Goal: Find specific page/section: Find specific page/section

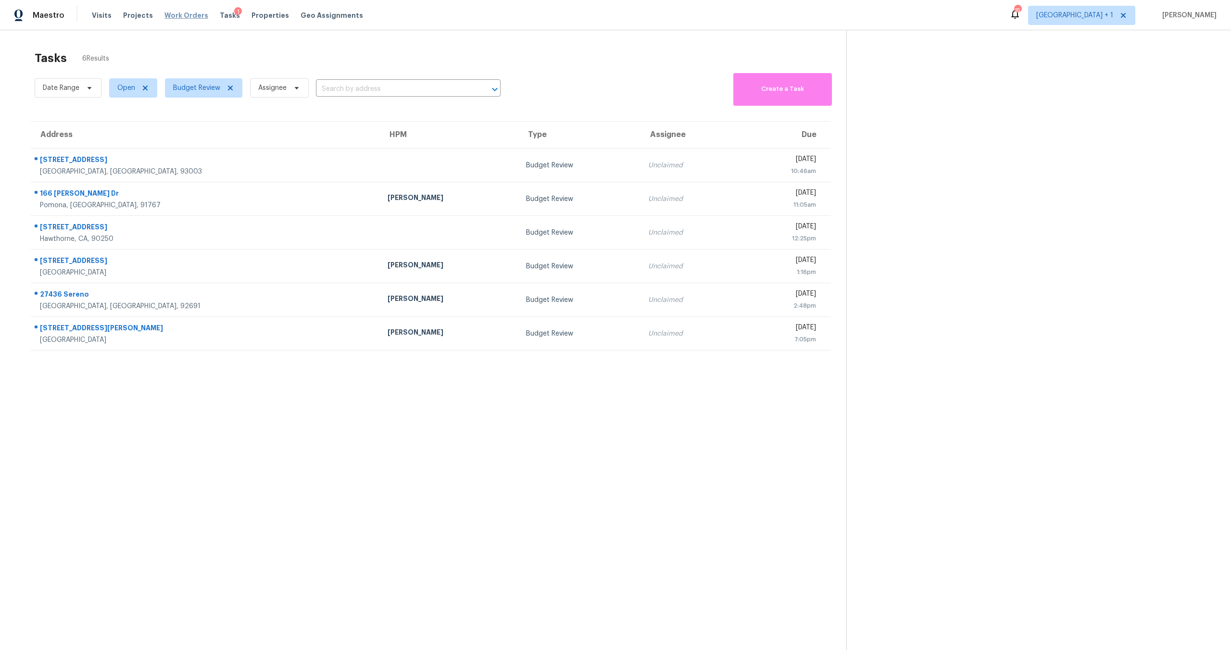
click at [188, 14] on span "Work Orders" at bounding box center [186, 16] width 44 height 10
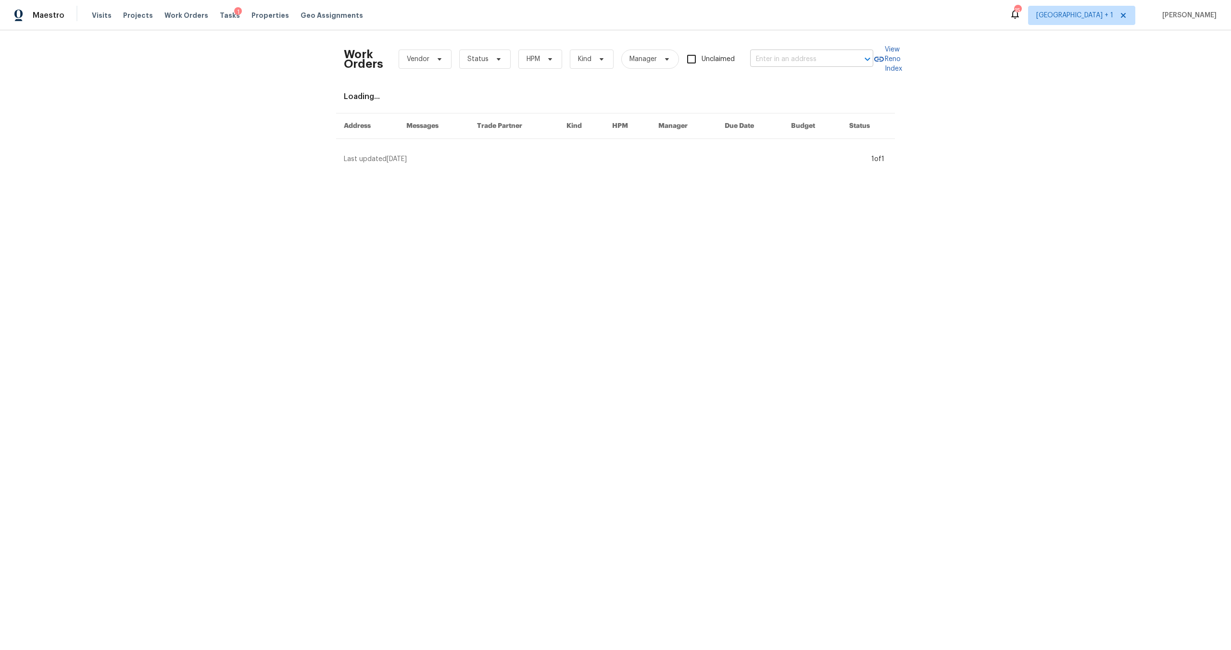
click at [799, 61] on input "text" at bounding box center [798, 59] width 96 height 15
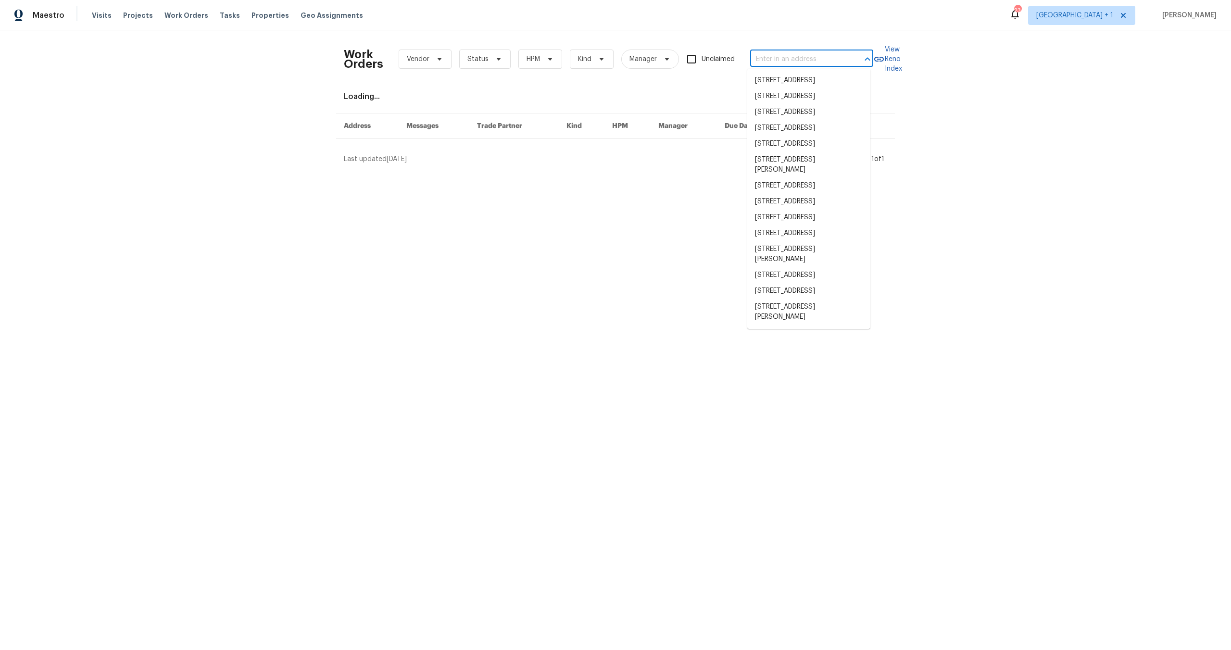
click at [783, 60] on input "text" at bounding box center [798, 59] width 96 height 15
paste input "[STREET_ADDRESS]"
type input "[STREET_ADDRESS]"
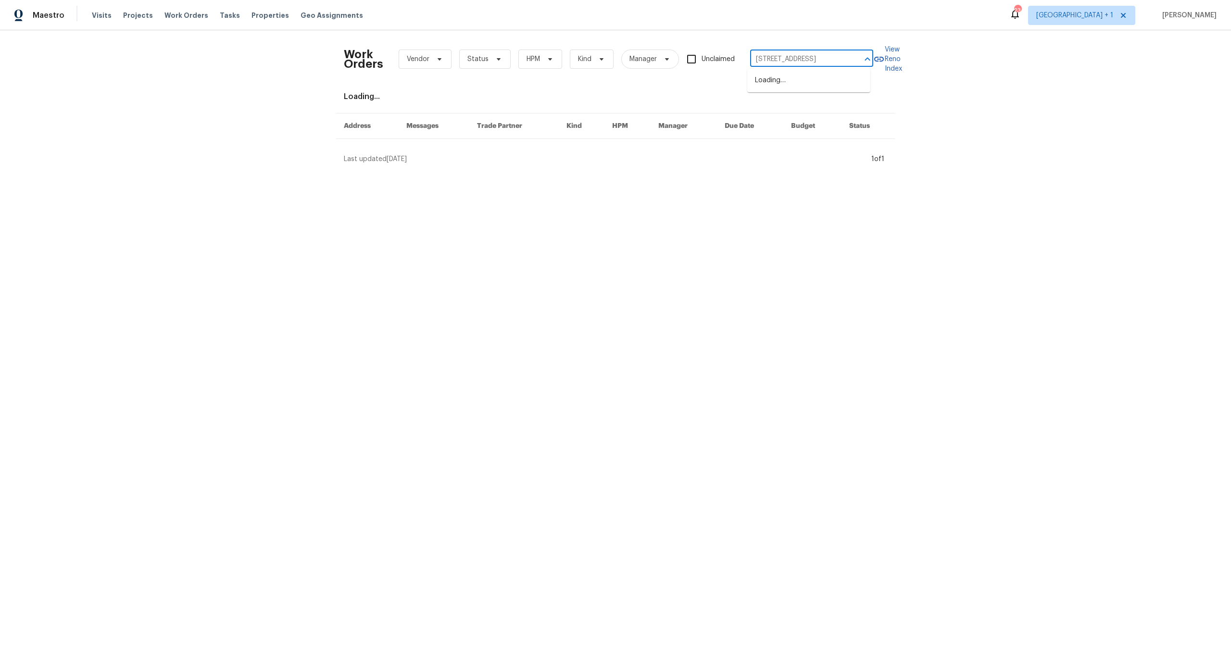
scroll to position [0, 38]
click at [773, 89] on li "[STREET_ADDRESS]" at bounding box center [808, 81] width 123 height 16
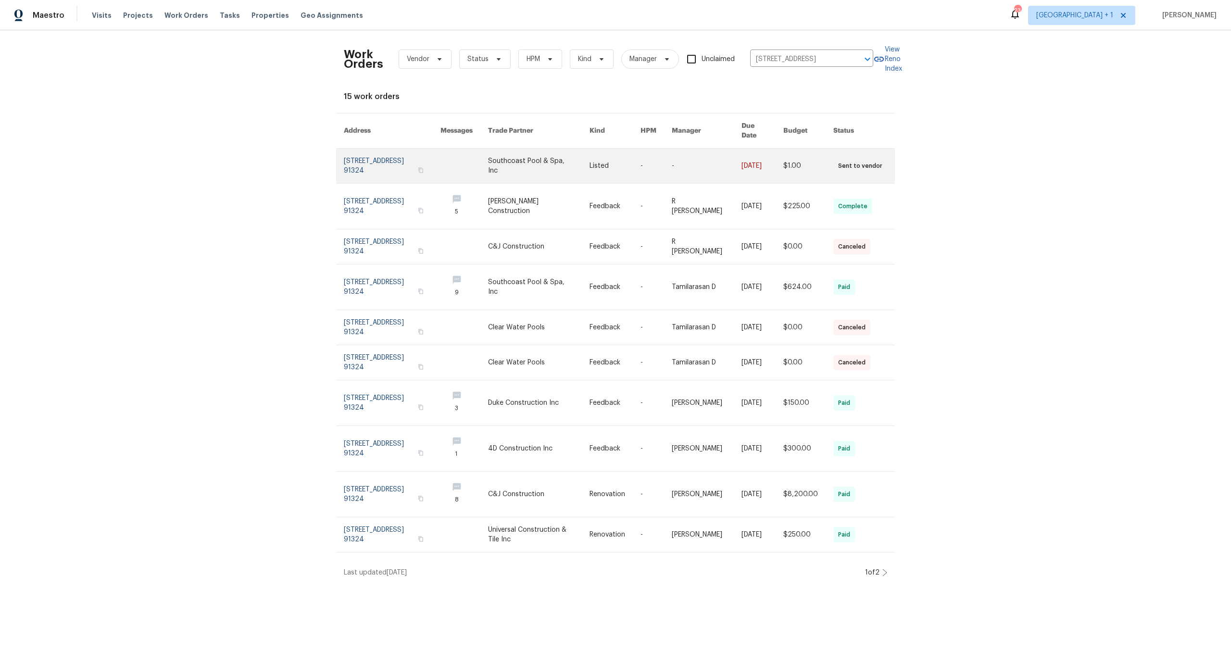
click at [385, 159] on link at bounding box center [392, 166] width 97 height 35
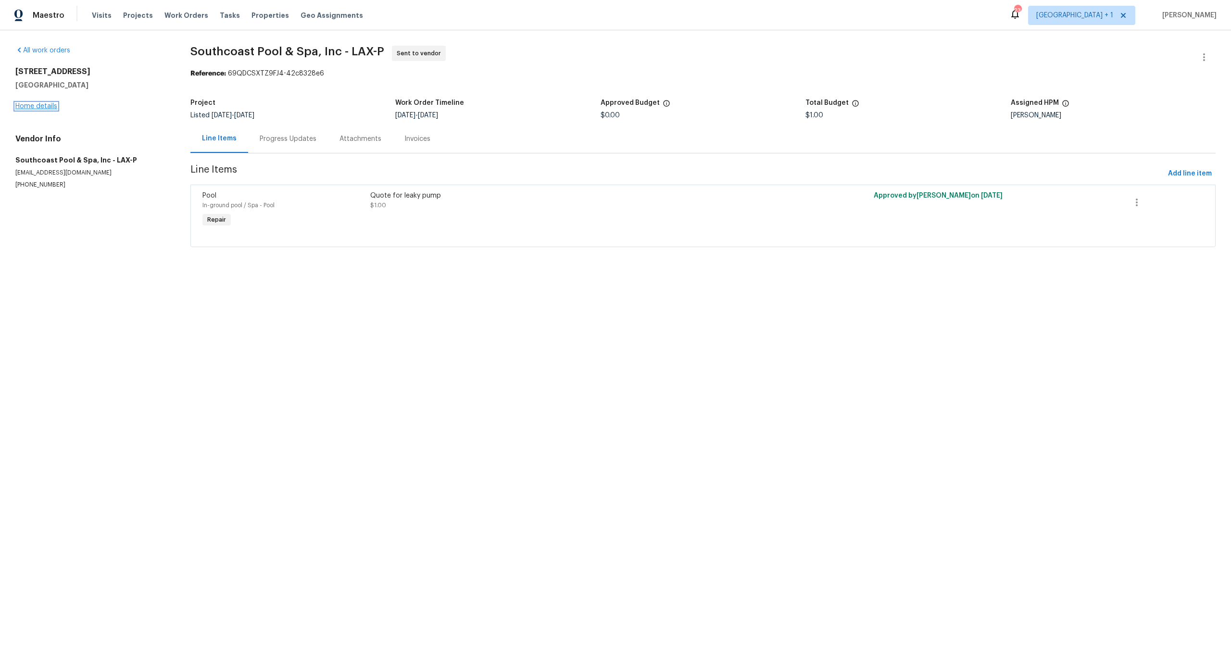
click at [30, 105] on link "Home details" at bounding box center [36, 106] width 42 height 7
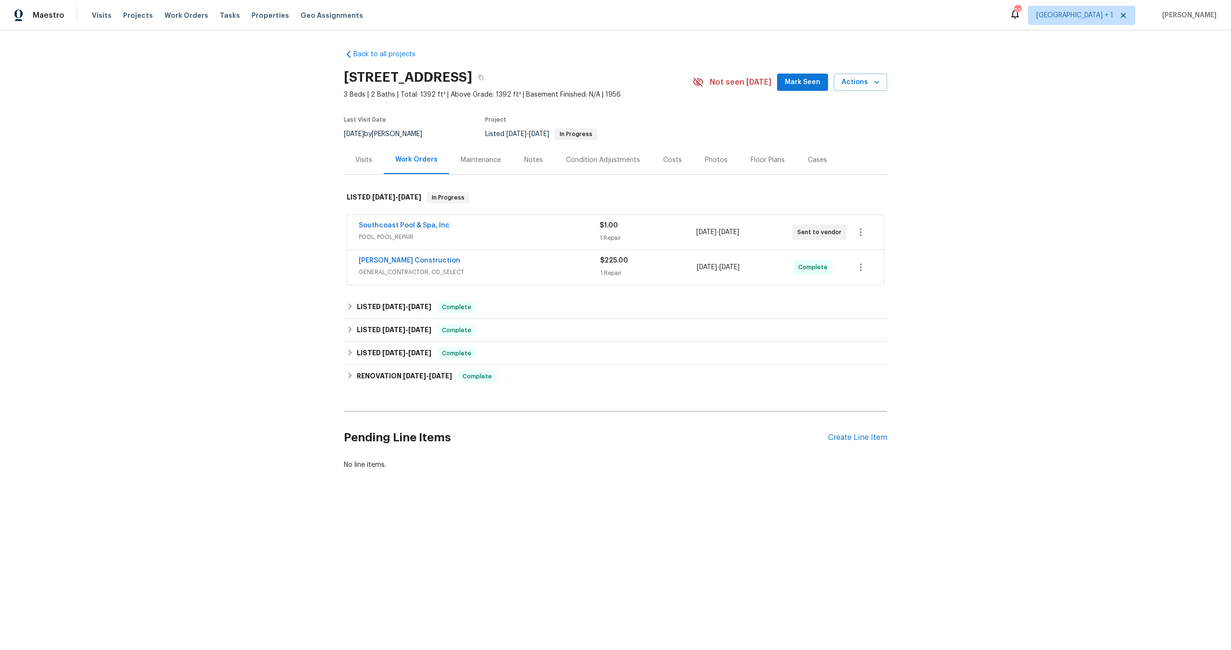
click at [486, 237] on span "POOL, POOL_REPAIR" at bounding box center [479, 237] width 241 height 10
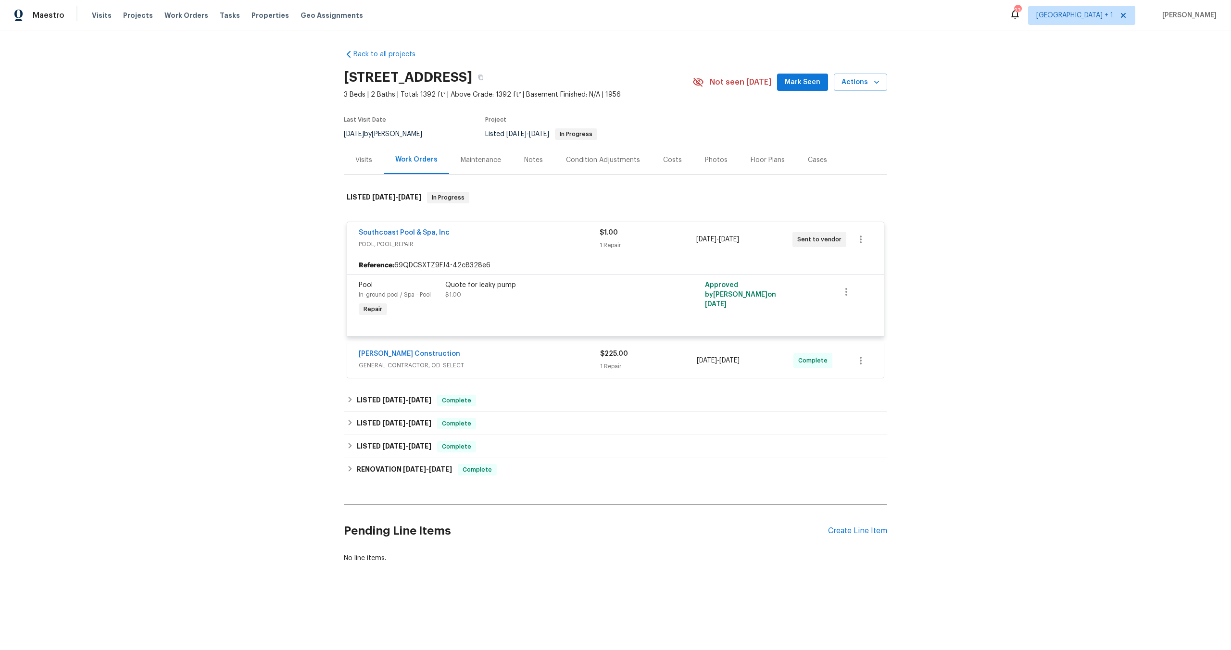
click at [511, 248] on span "POOL, POOL_REPAIR" at bounding box center [479, 245] width 241 height 10
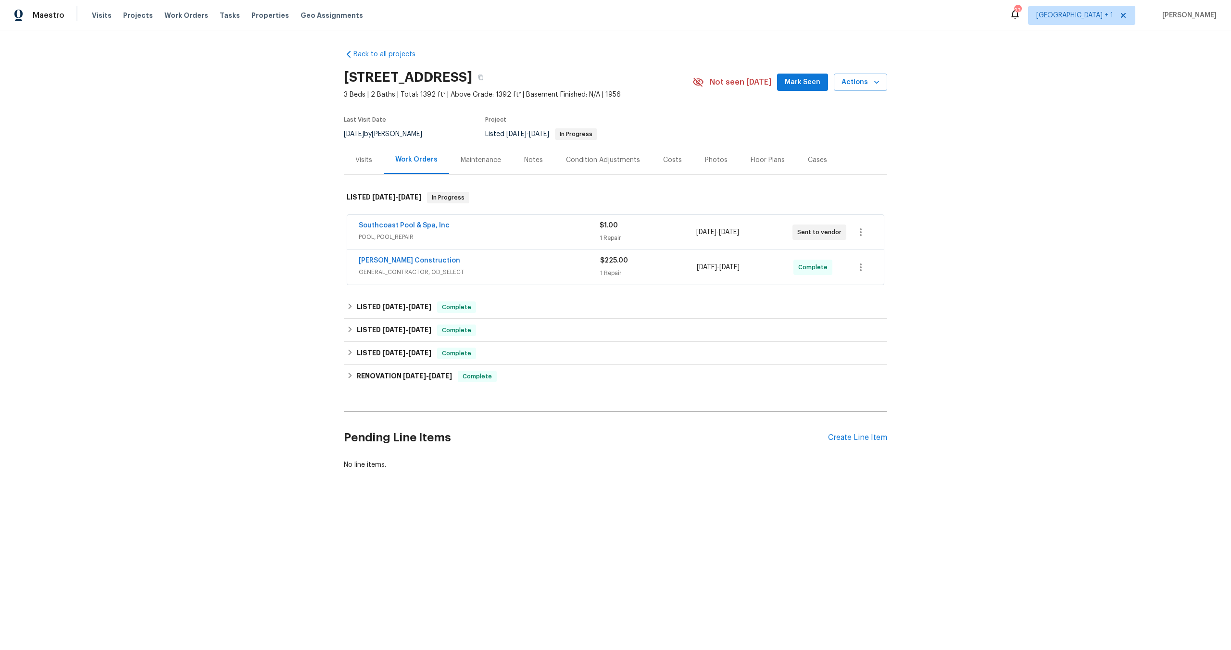
click at [511, 263] on div "[PERSON_NAME] Construction" at bounding box center [479, 262] width 241 height 12
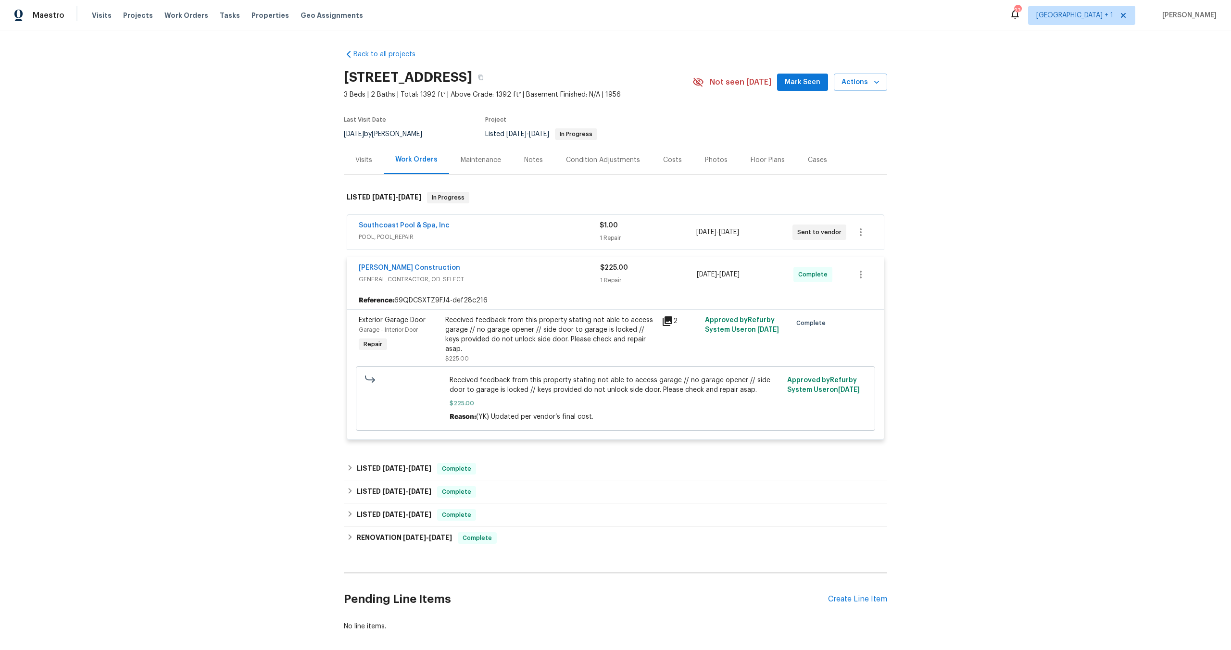
click at [527, 223] on div "Southcoast Pool & Spa, Inc" at bounding box center [479, 227] width 241 height 12
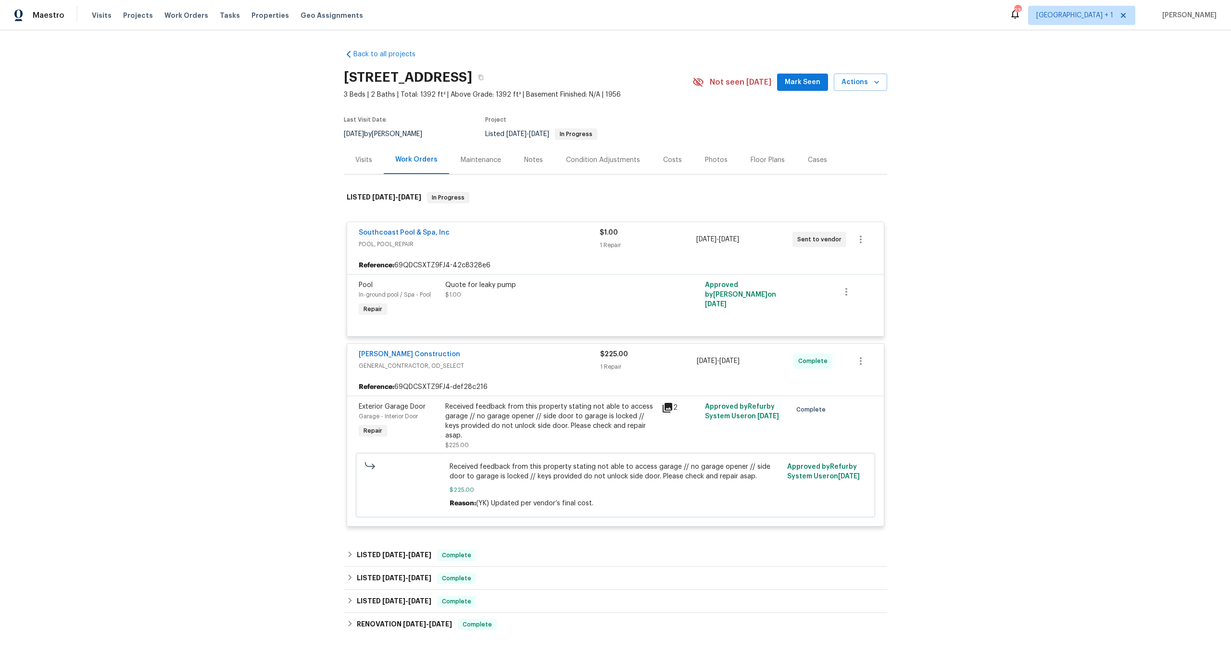
click at [392, 229] on span "Southcoast Pool & Spa, Inc" at bounding box center [404, 233] width 91 height 10
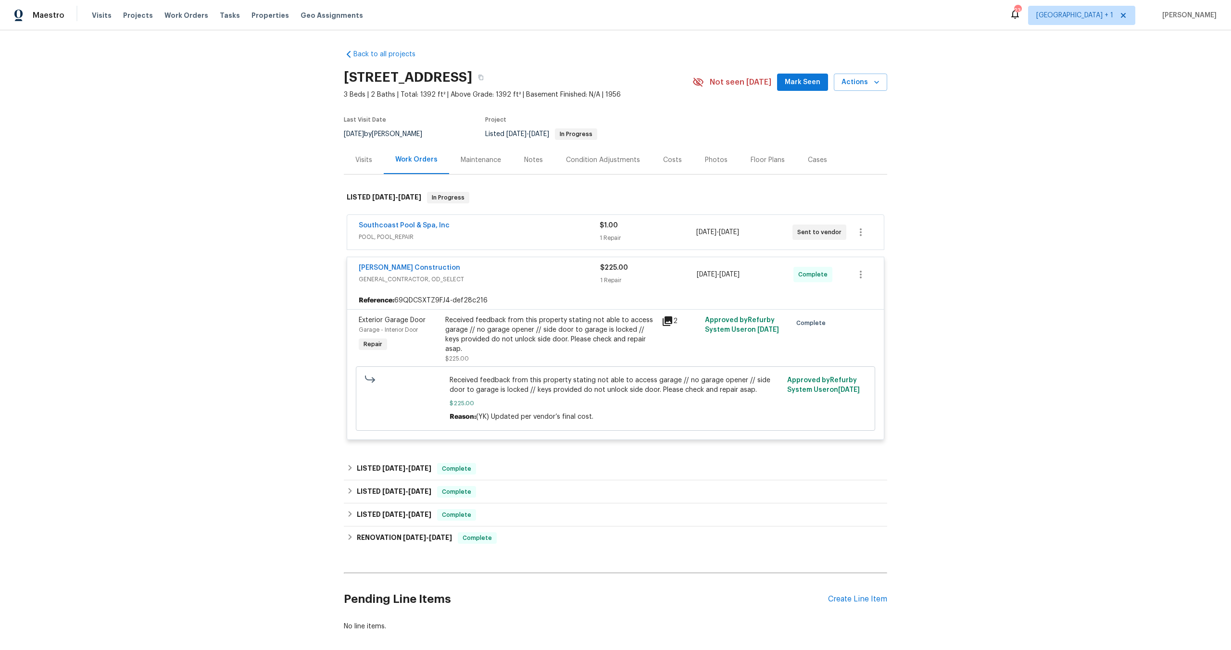
click at [397, 216] on div "Southcoast Pool & Spa, Inc POOL, POOL_REPAIR $1.00 1 Repair [DATE] - [DATE] Sen…" at bounding box center [615, 232] width 537 height 35
click at [397, 225] on link "Southcoast Pool & Spa, Inc" at bounding box center [404, 225] width 91 height 7
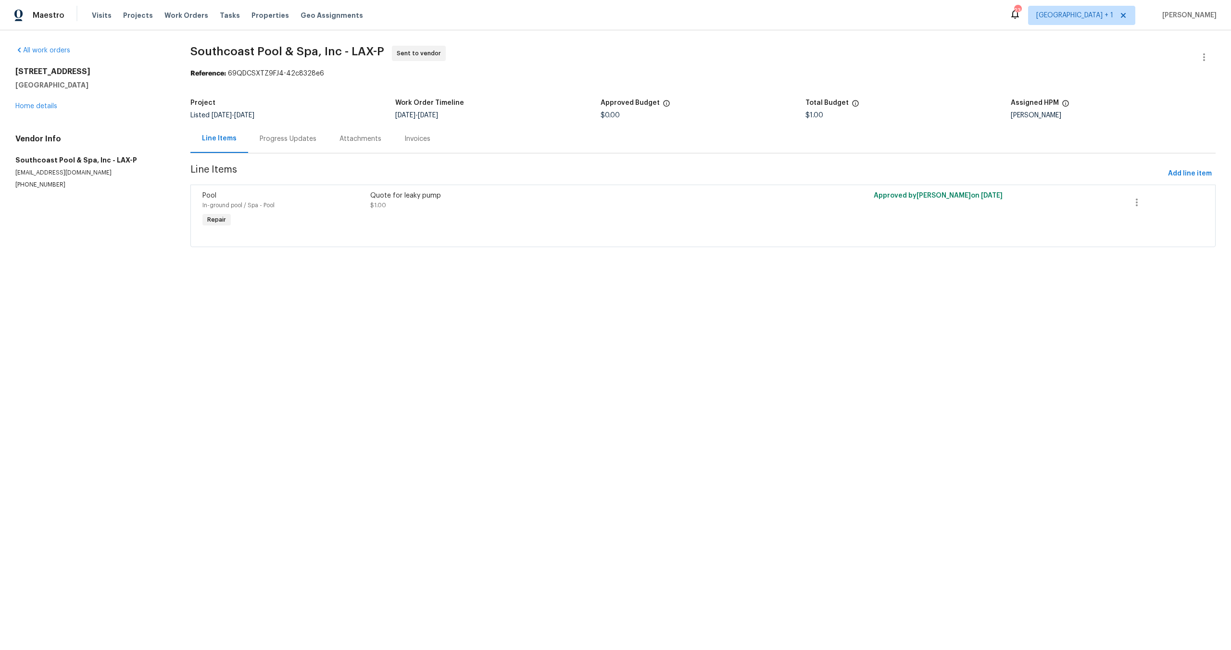
click at [284, 135] on div "Progress Updates" at bounding box center [288, 139] width 57 height 10
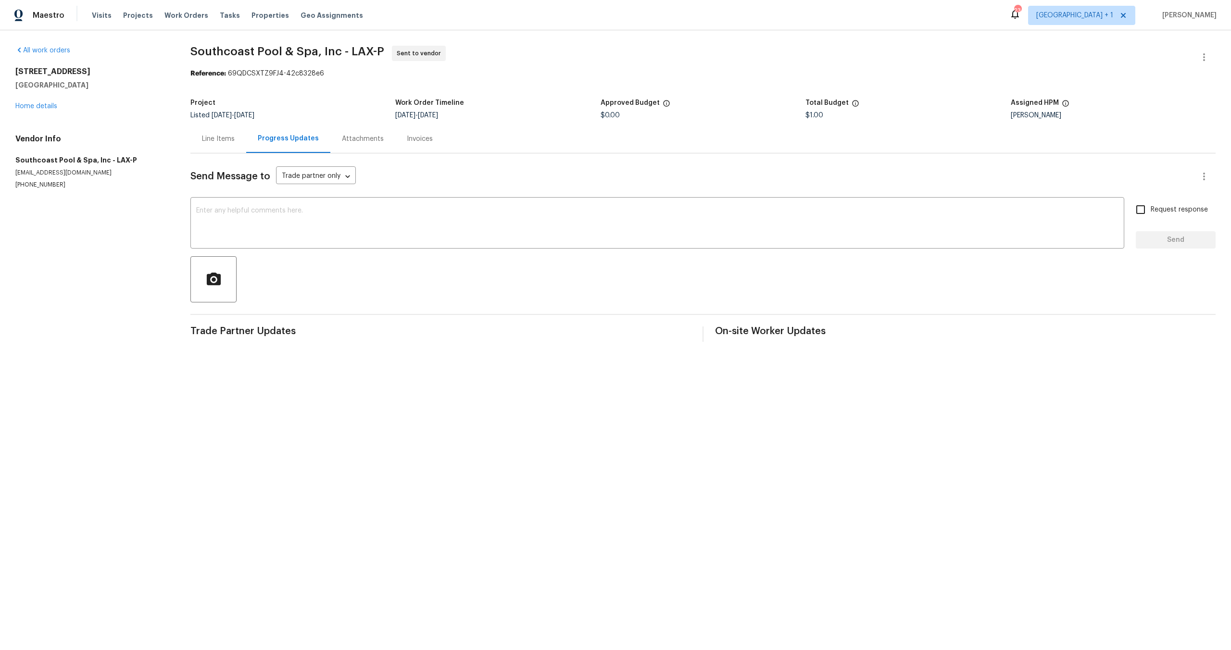
click at [5, 104] on div "All work orders [STREET_ADDRESS] Home details Vendor Info Southcoast Pool & Spa…" at bounding box center [615, 193] width 1231 height 327
click at [23, 105] on link "Home details" at bounding box center [36, 106] width 42 height 7
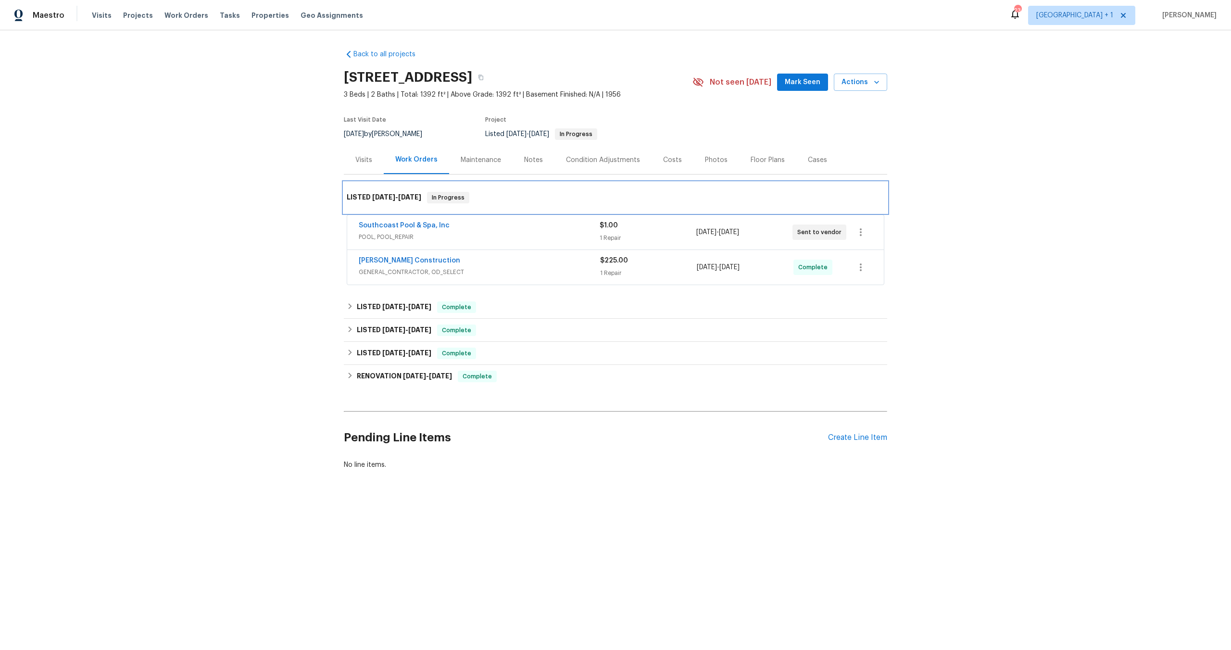
click at [383, 187] on div "LISTED [DATE] - [DATE] In Progress" at bounding box center [616, 197] width 544 height 31
click at [382, 193] on h6 "LISTED [DATE] - [DATE]" at bounding box center [384, 198] width 75 height 12
click at [484, 77] on icon "button" at bounding box center [481, 78] width 6 height 6
